Goal: Find contact information: Find contact information

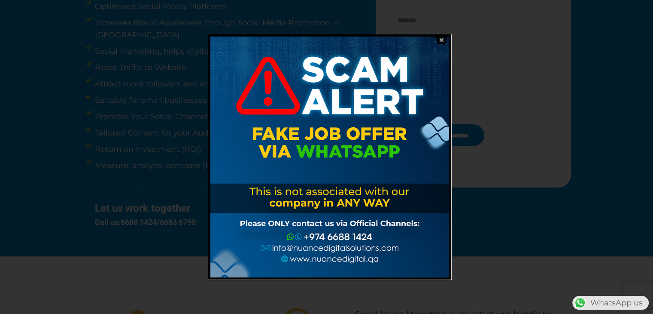
click at [442, 38] on img at bounding box center [441, 40] width 16 height 8
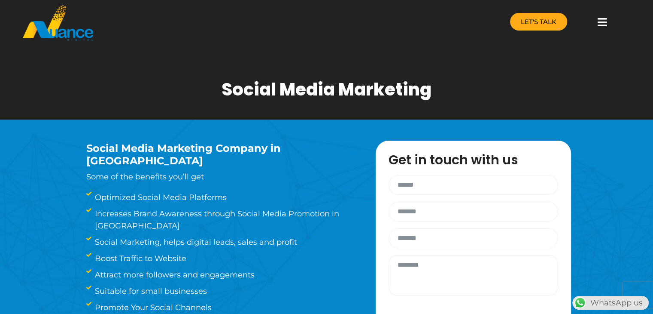
click at [525, 13] on link "LET'S TALK" at bounding box center [538, 22] width 57 height 18
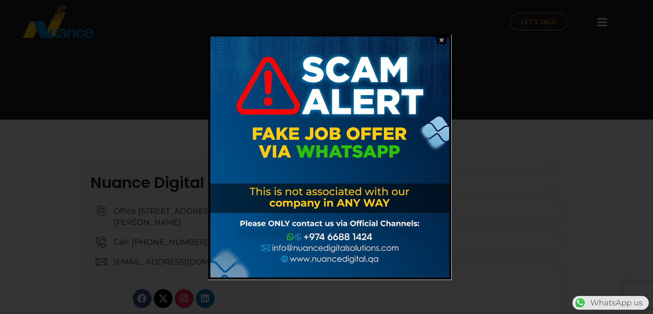
click at [436, 38] on img at bounding box center [441, 40] width 16 height 8
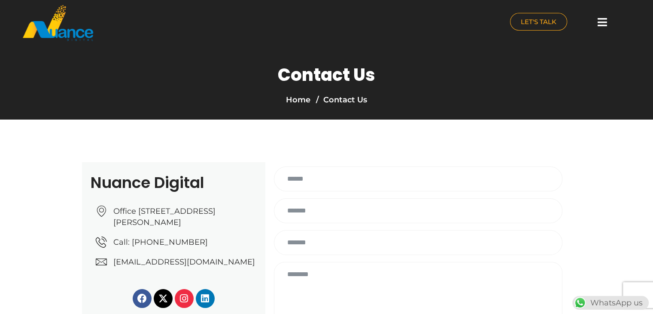
click at [598, 15] on div at bounding box center [602, 22] width 17 height 19
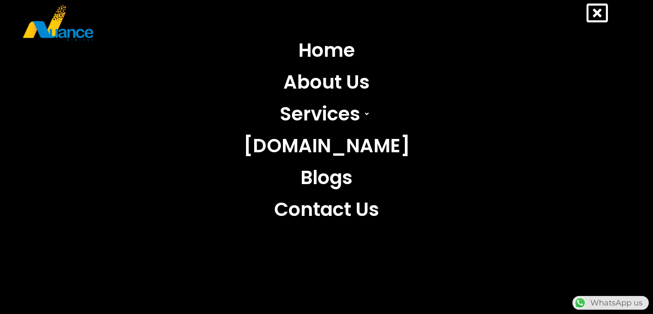
click at [594, 18] on icon at bounding box center [597, 12] width 21 height 21
